Goal: Check status: Check status

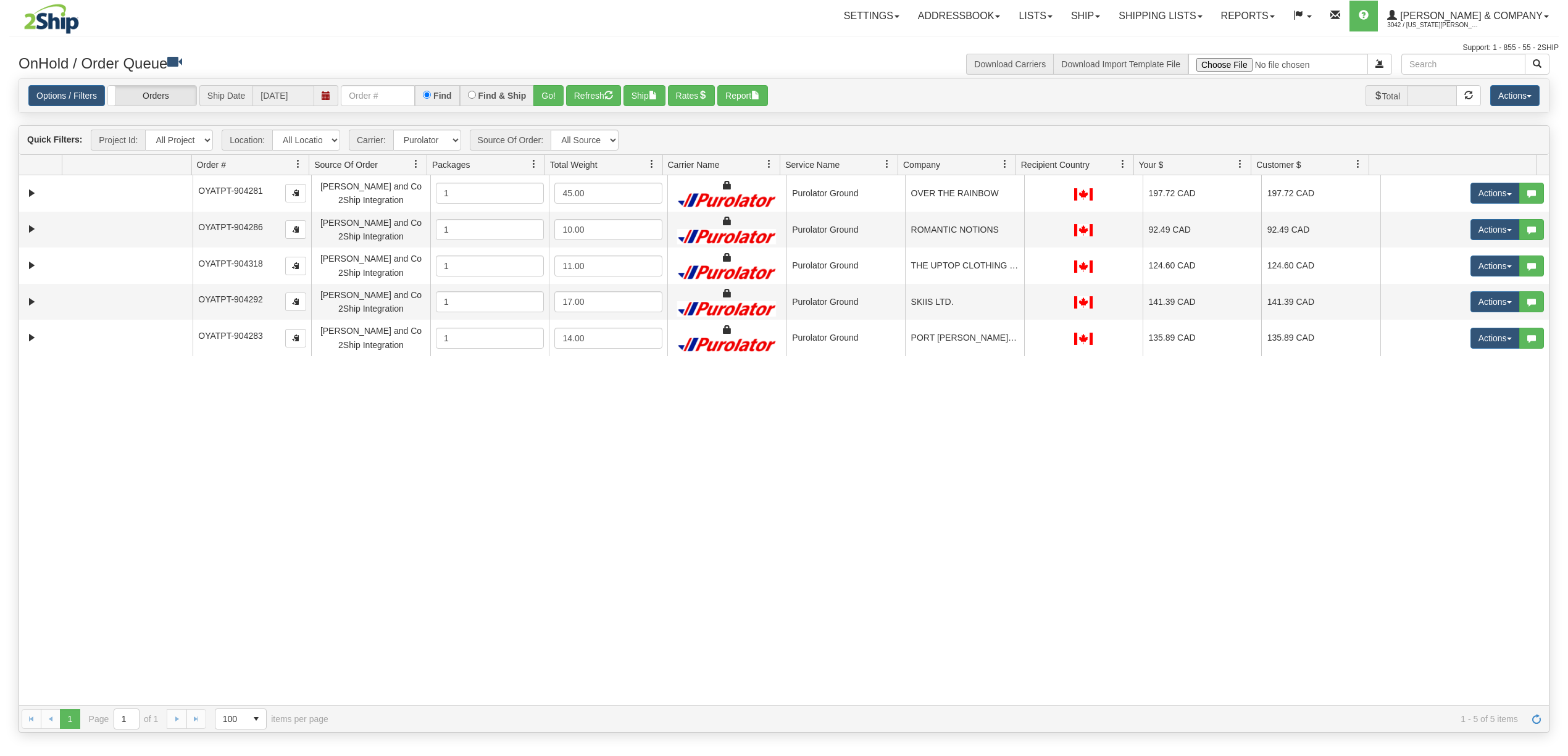
select select "11"
click at [613, 92] on span "button" at bounding box center [608, 95] width 9 height 9
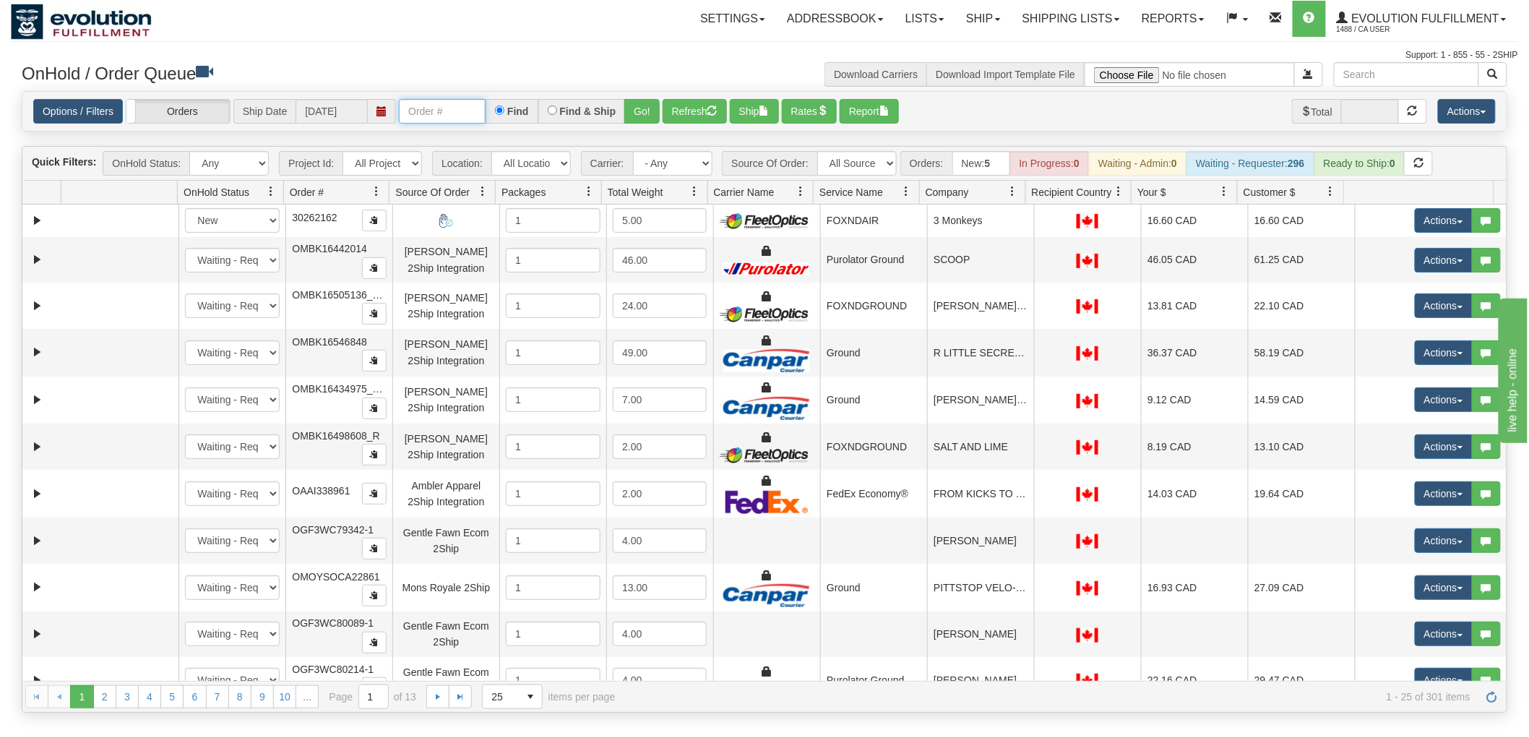
click at [434, 114] on input "text" at bounding box center [442, 111] width 87 height 25
type input "1210"
